Goal: Task Accomplishment & Management: Manage account settings

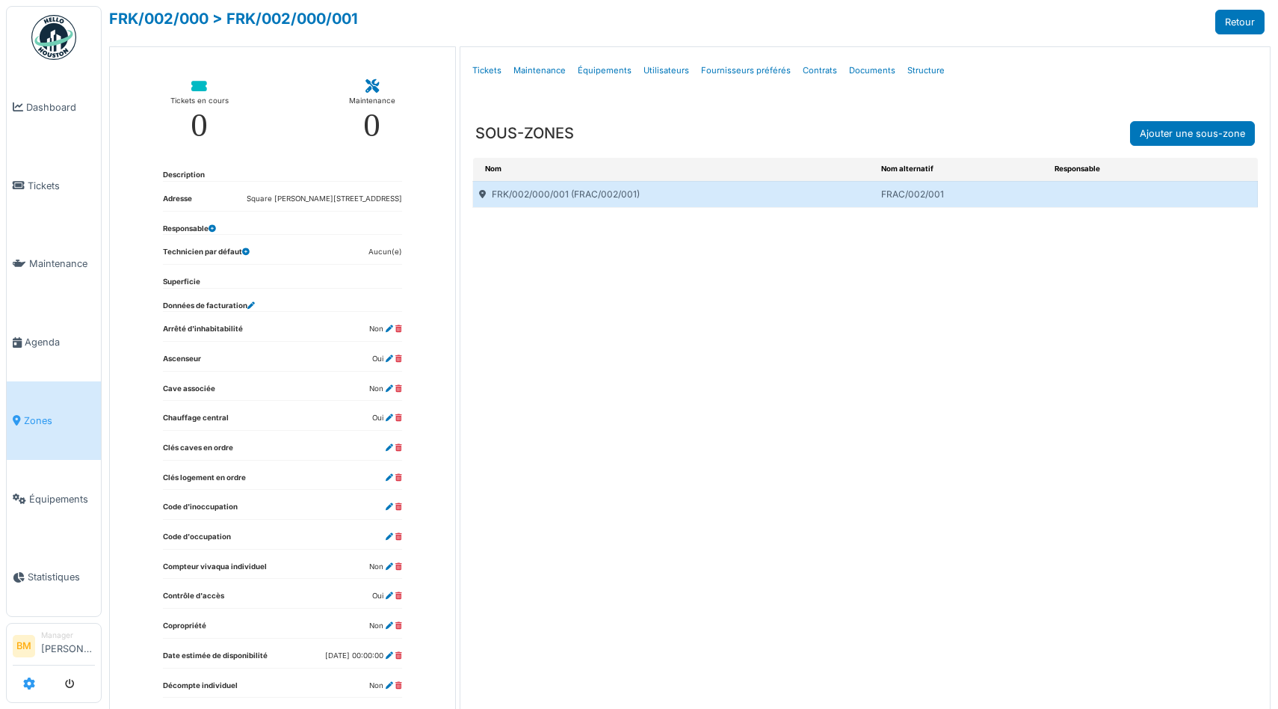
click at [28, 677] on icon at bounding box center [29, 683] width 12 height 12
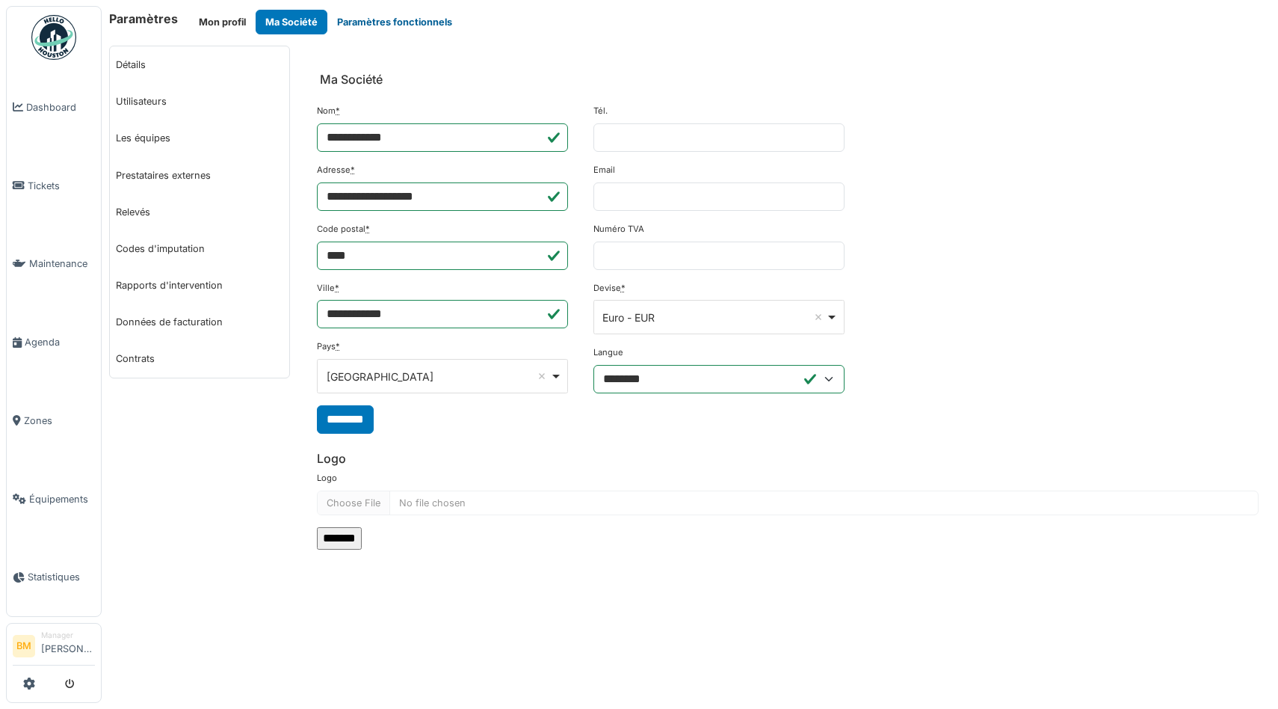
click at [392, 19] on button "Paramètres fonctionnels" at bounding box center [394, 22] width 135 height 25
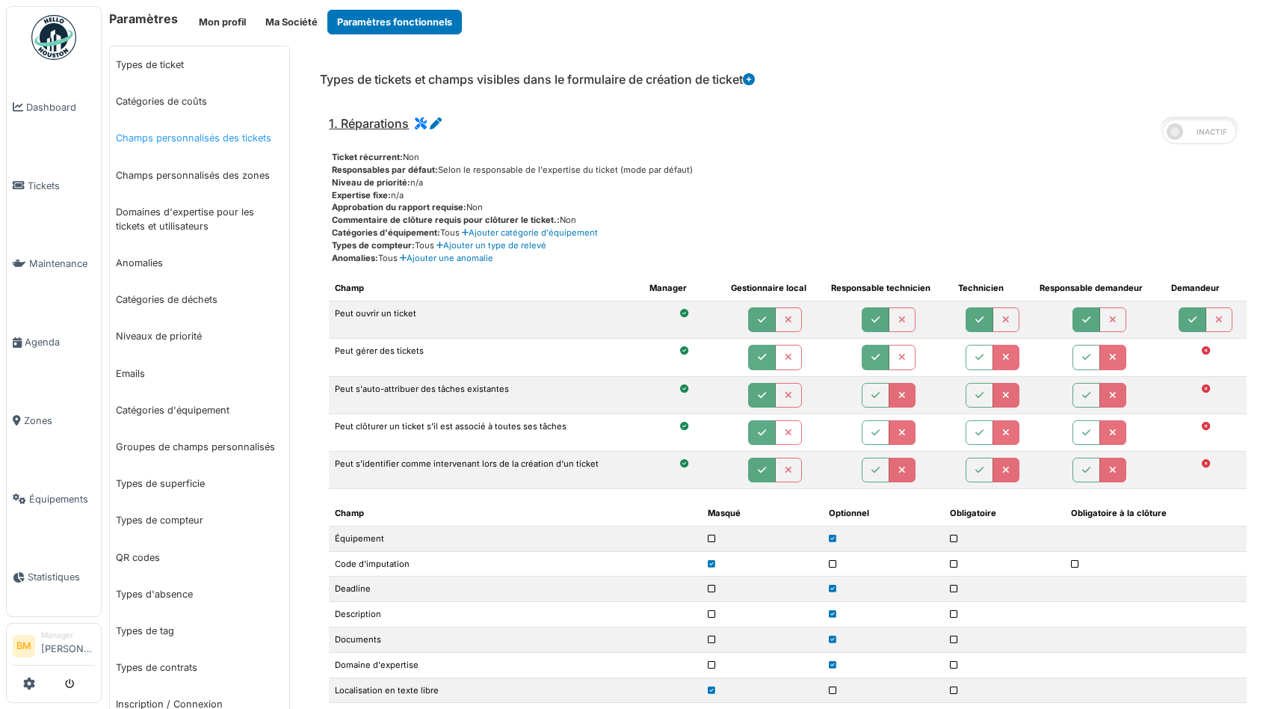
click at [162, 148] on link "Champs personnalisés des tickets" at bounding box center [199, 138] width 179 height 37
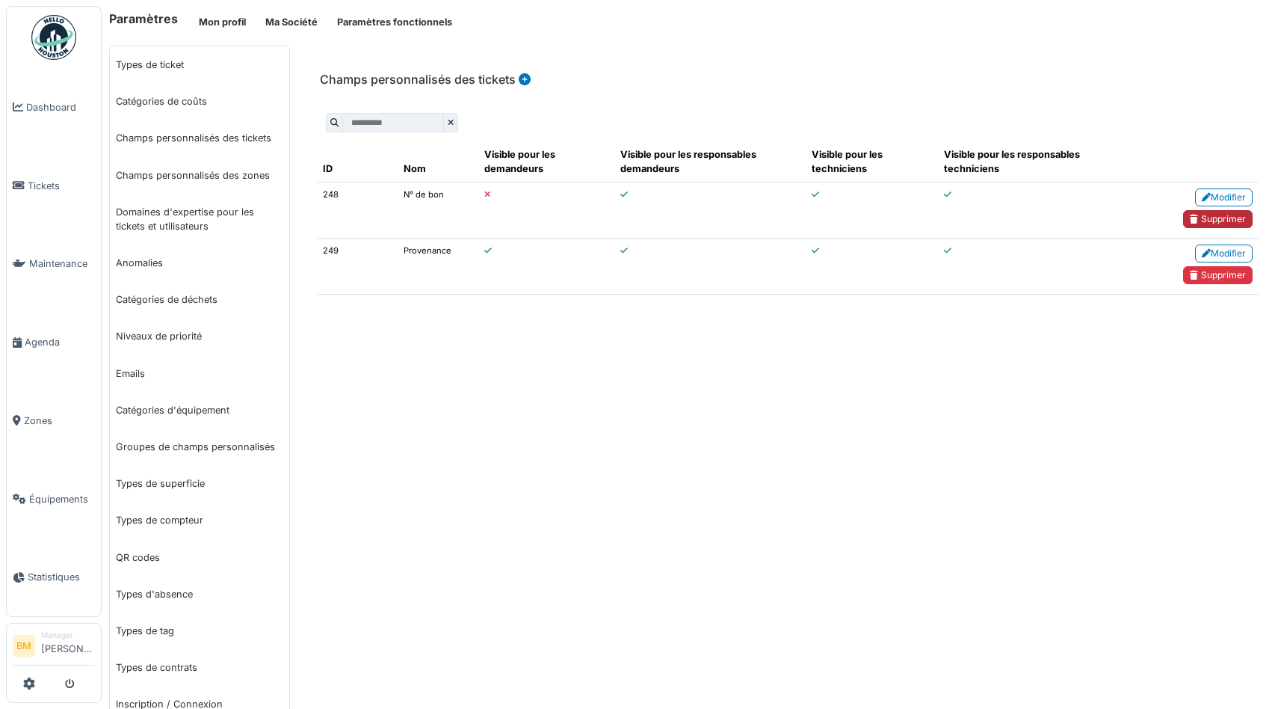
click at [1234, 222] on link "Supprimer" at bounding box center [1218, 219] width 70 height 18
